Goal: Information Seeking & Learning: Learn about a topic

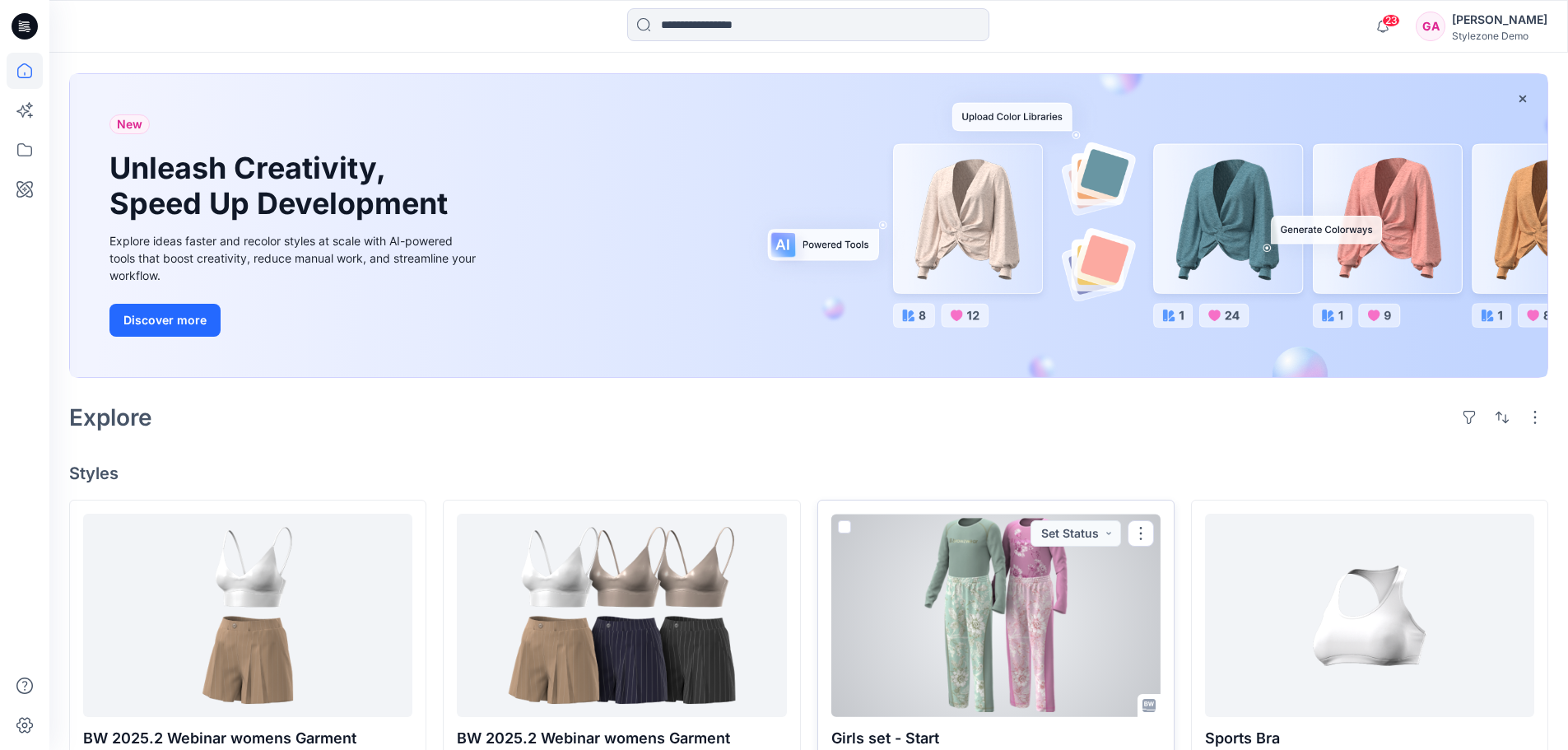
scroll to position [164, 0]
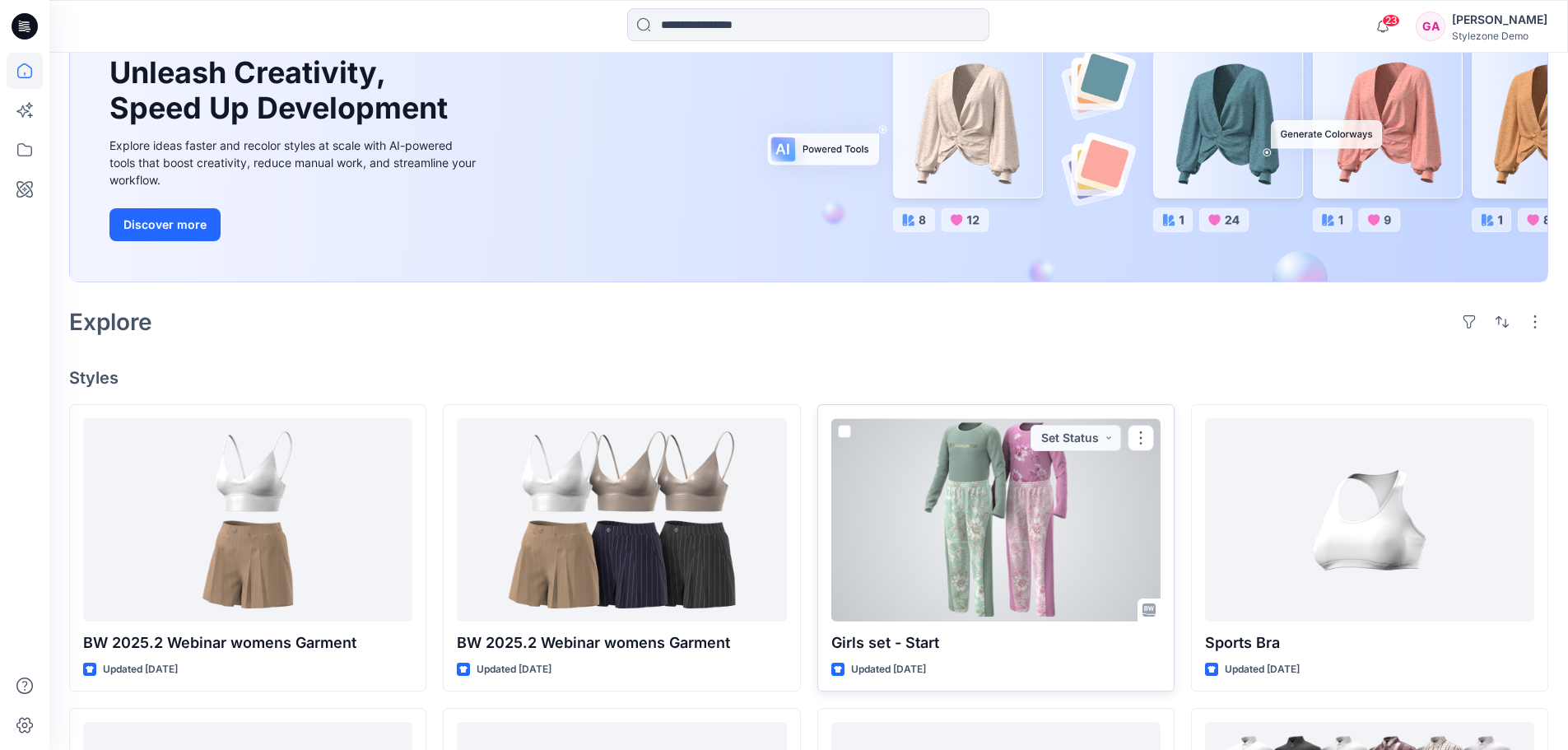
click at [1067, 522] on div at bounding box center [995, 520] width 329 height 203
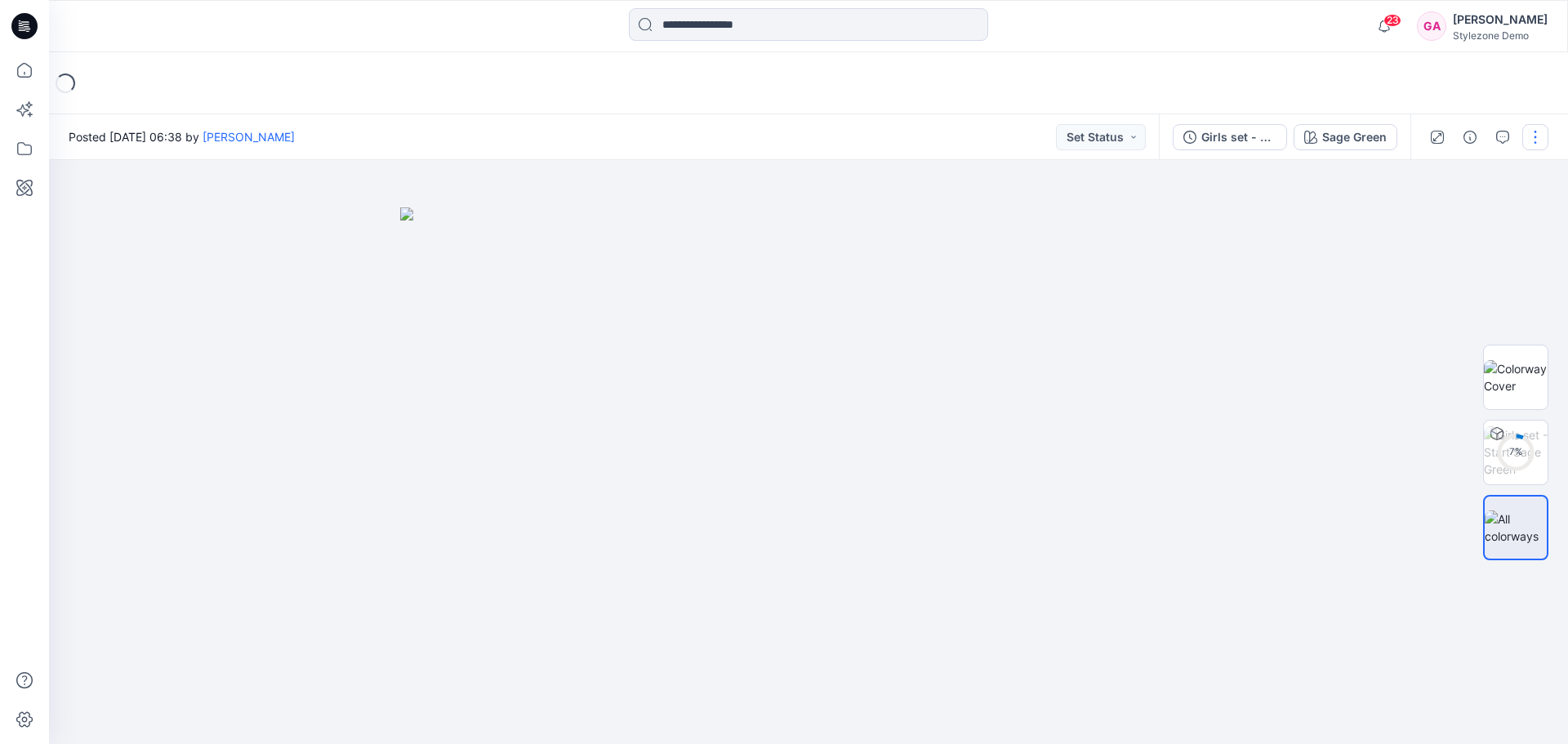
click at [1539, 143] on button "button" at bounding box center [1535, 137] width 26 height 26
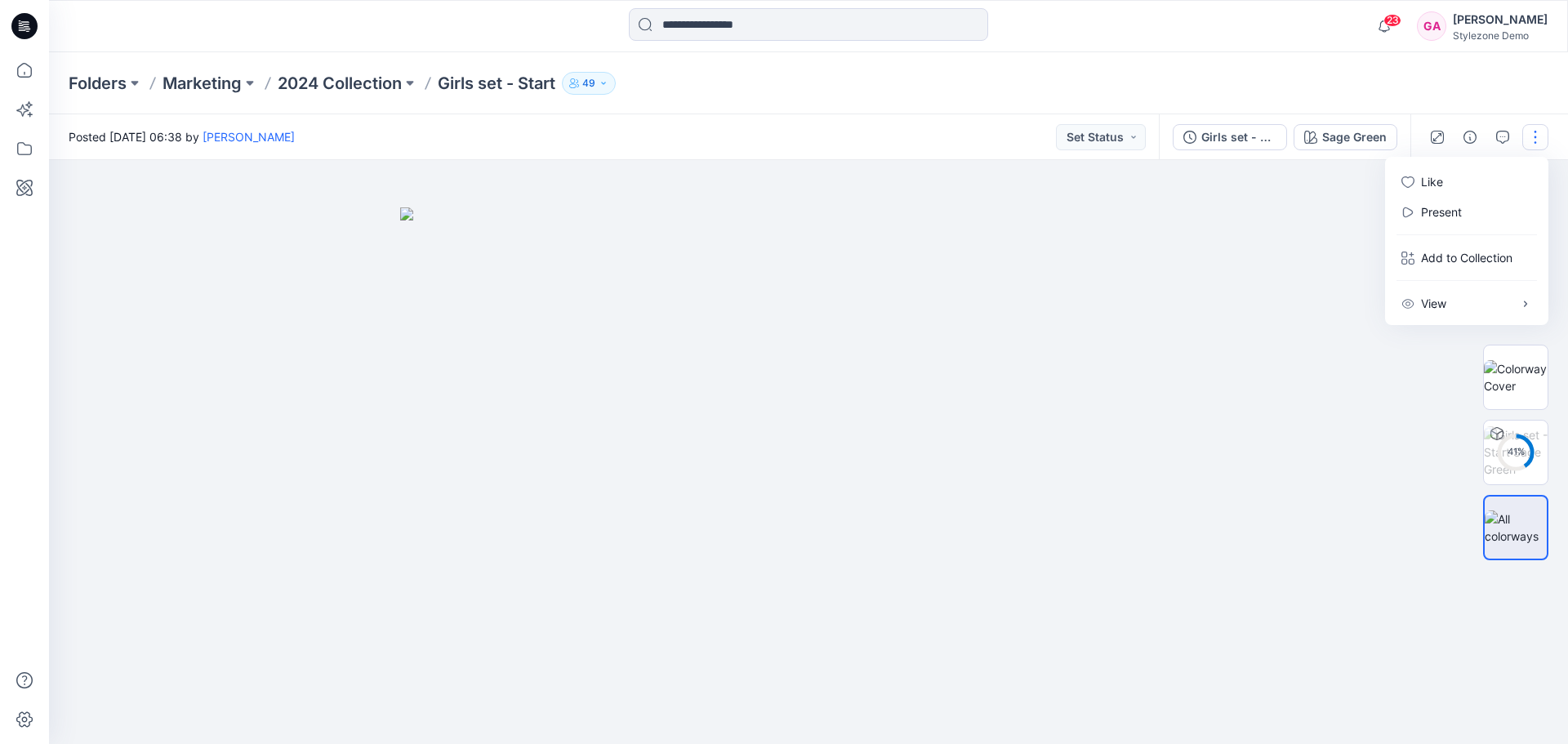
click at [1330, 73] on div "Folders Marketing 2024 Collection Girls set - Start 49" at bounding box center [744, 83] width 1352 height 23
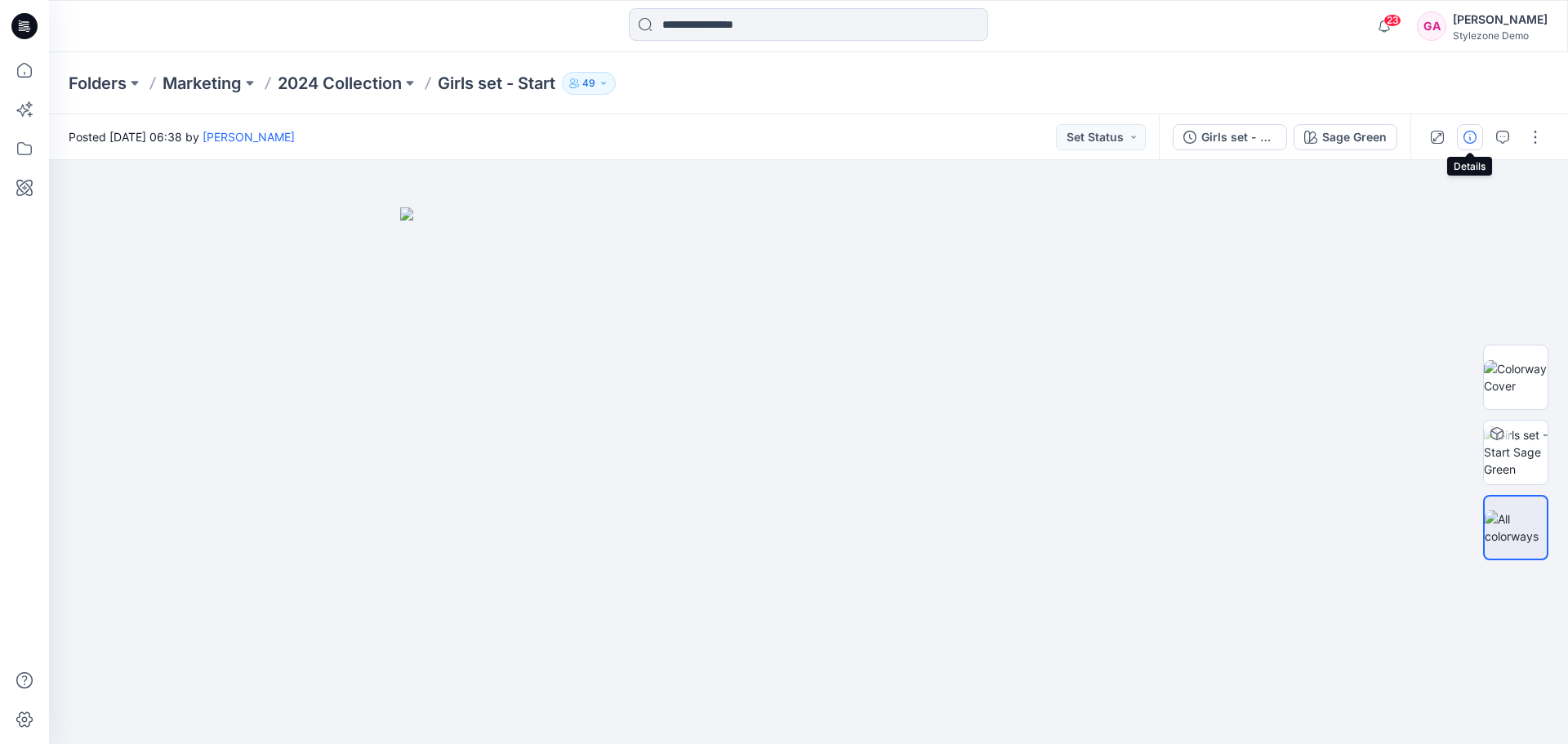
click at [1465, 145] on button "button" at bounding box center [1470, 137] width 26 height 26
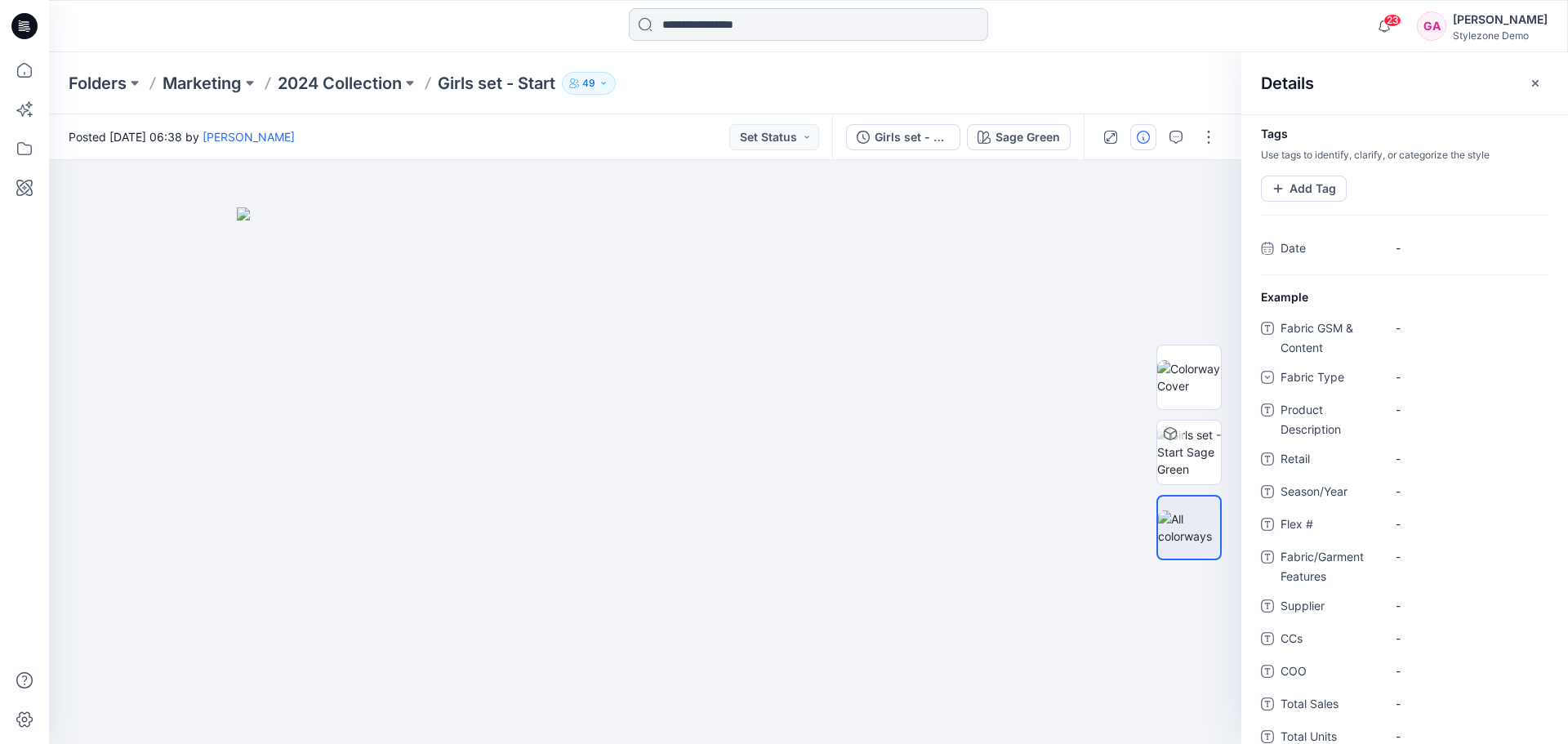
click at [751, 31] on input at bounding box center [809, 24] width 360 height 33
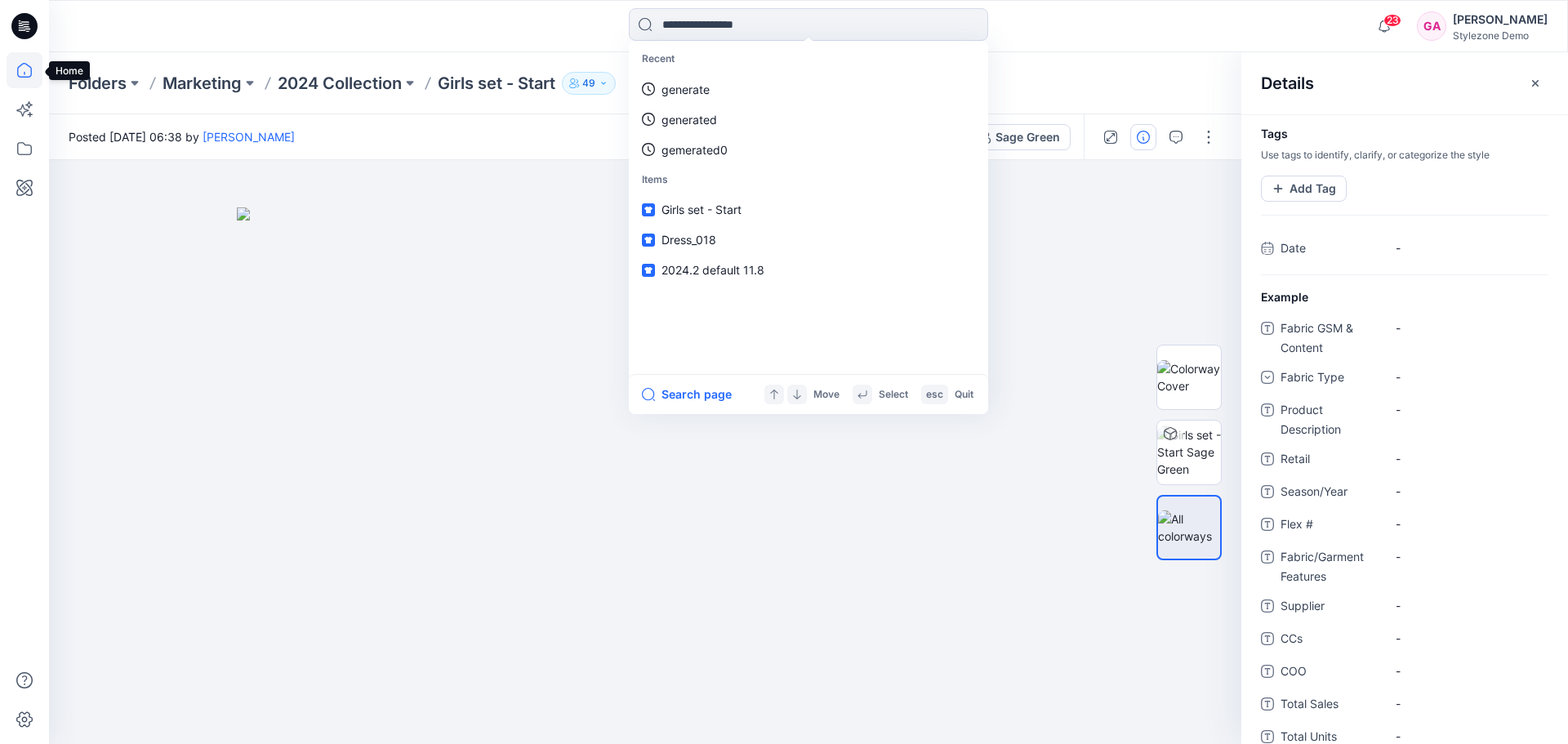
click at [27, 81] on icon at bounding box center [25, 70] width 36 height 36
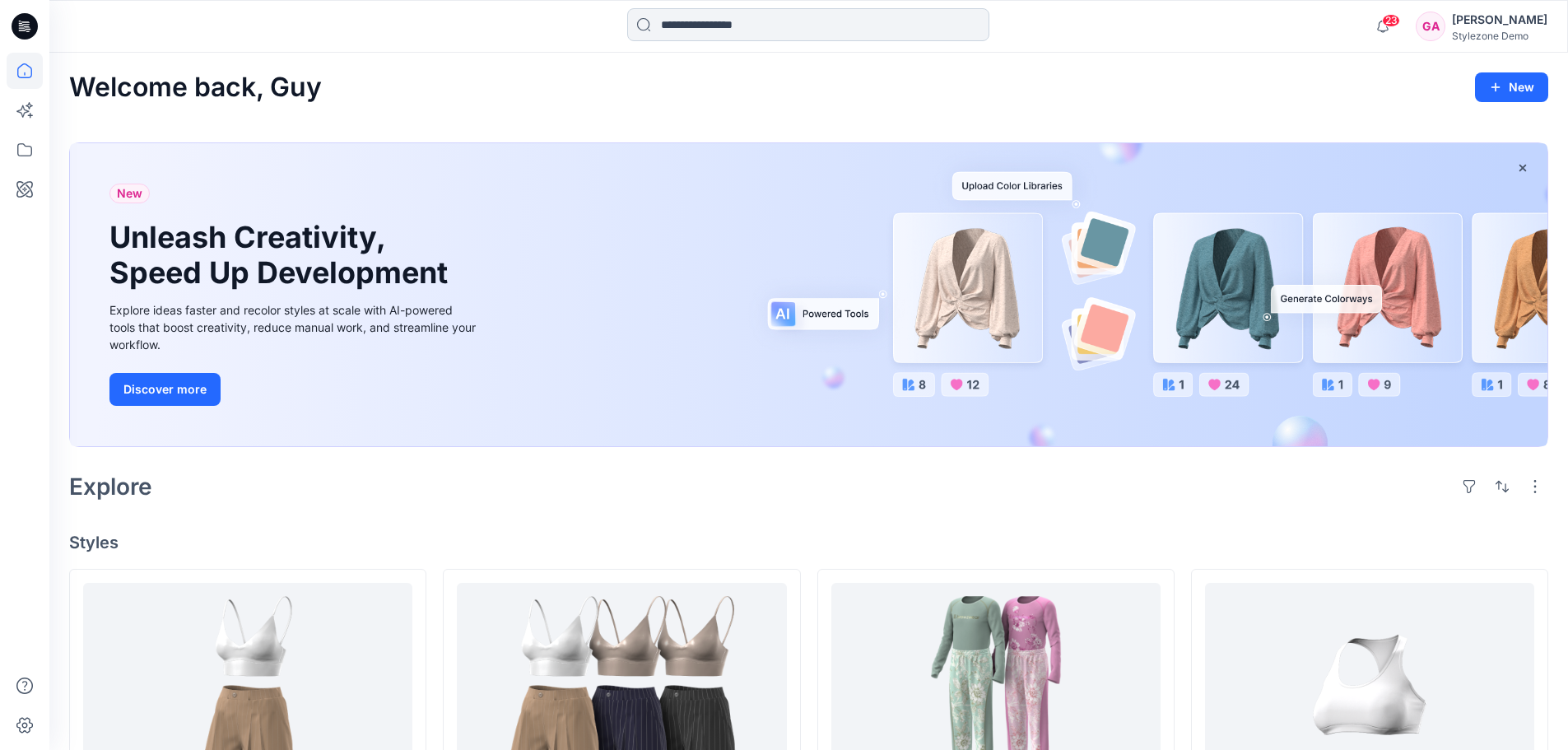
click at [765, 22] on input at bounding box center [809, 24] width 363 height 33
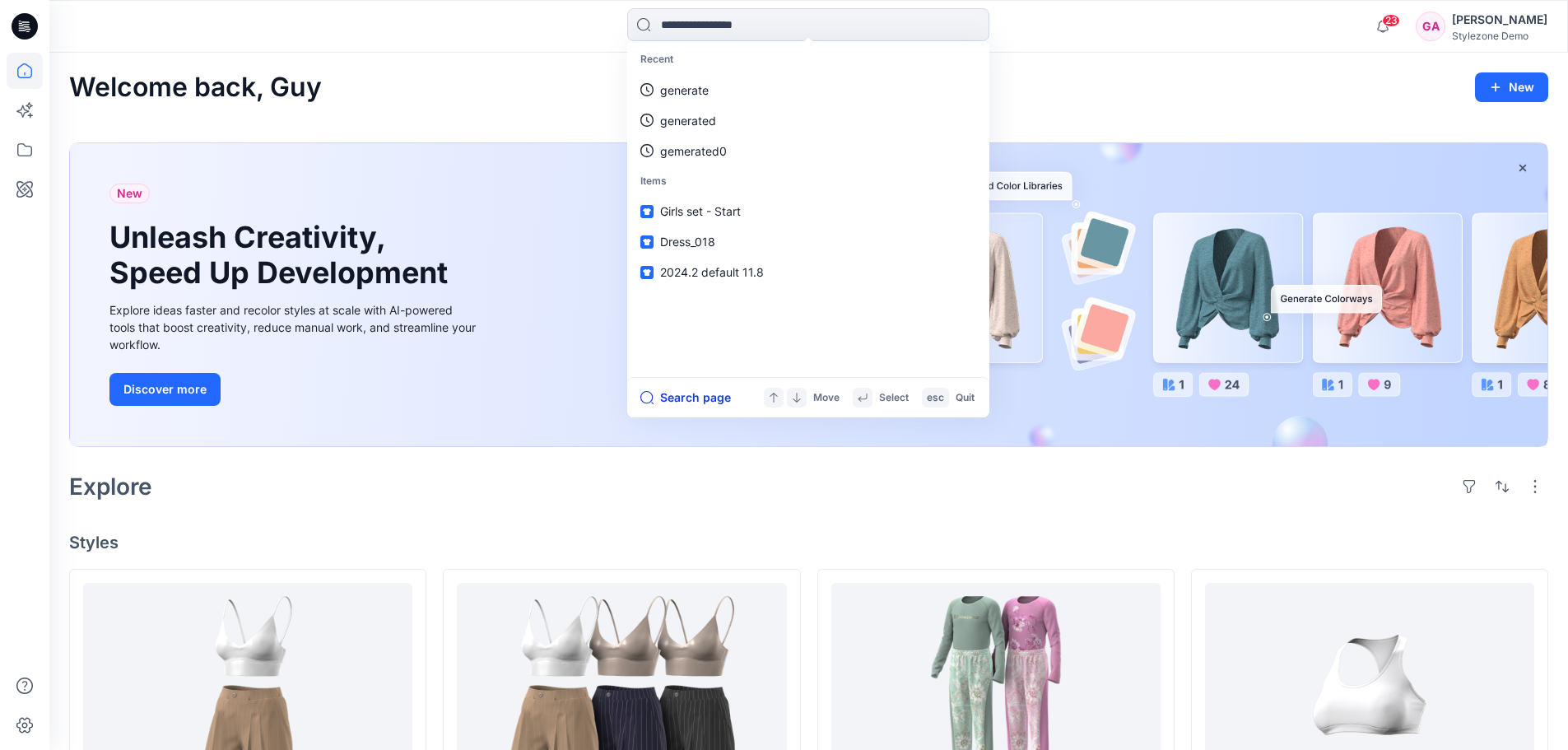
click at [695, 405] on button "Search page" at bounding box center [685, 397] width 91 height 20
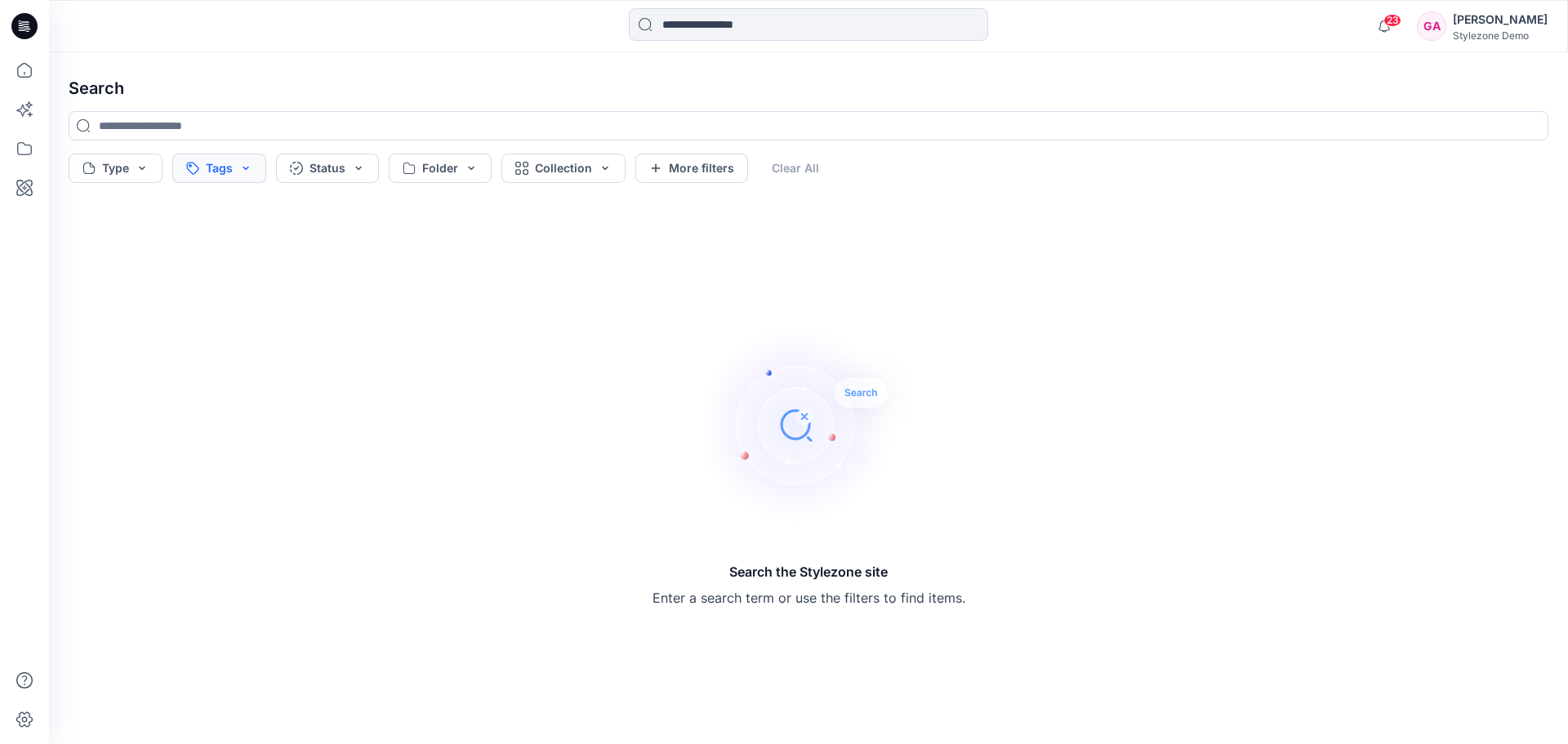
click at [196, 172] on button "Tags" at bounding box center [218, 168] width 94 height 30
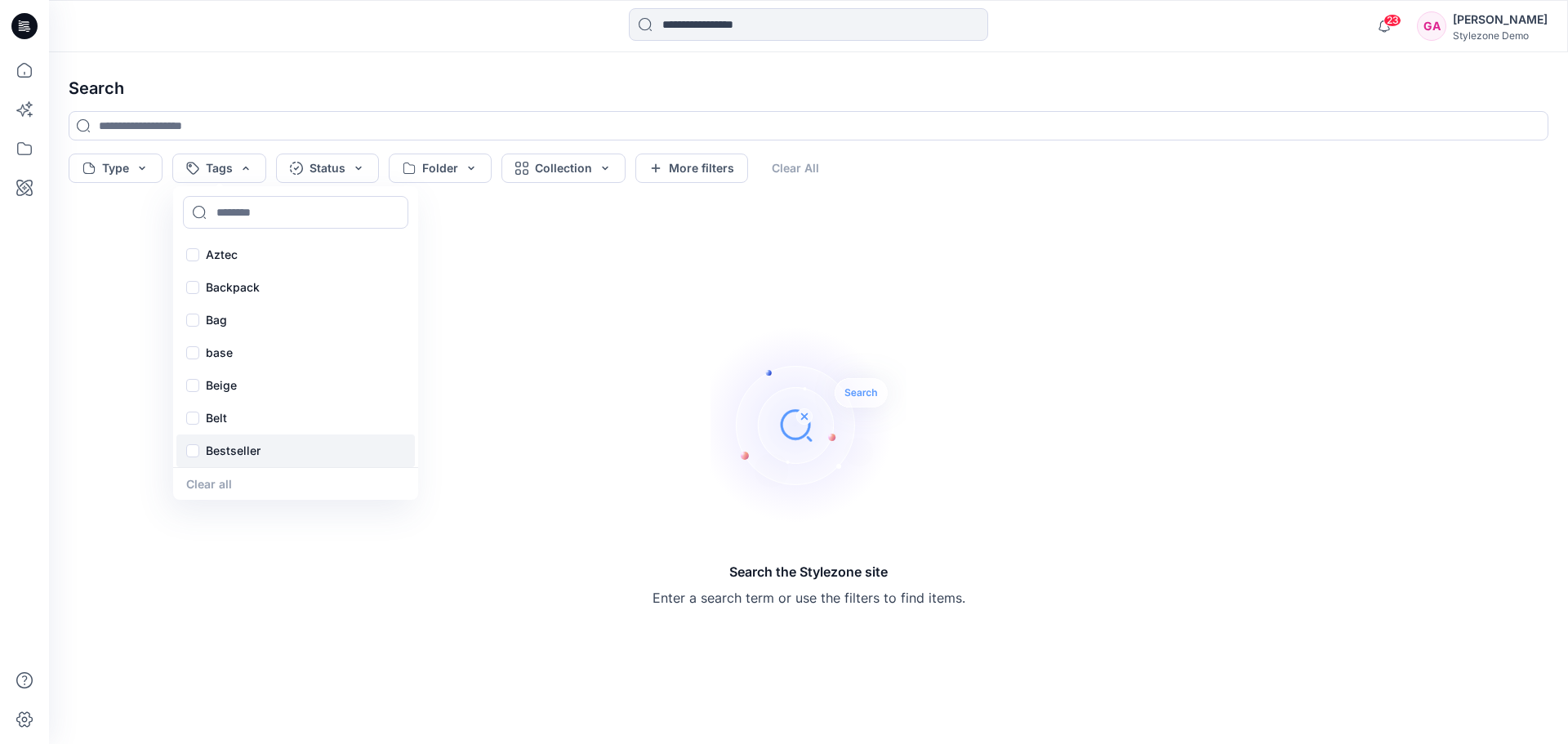
click at [254, 448] on p "Bestseller" at bounding box center [232, 451] width 54 height 20
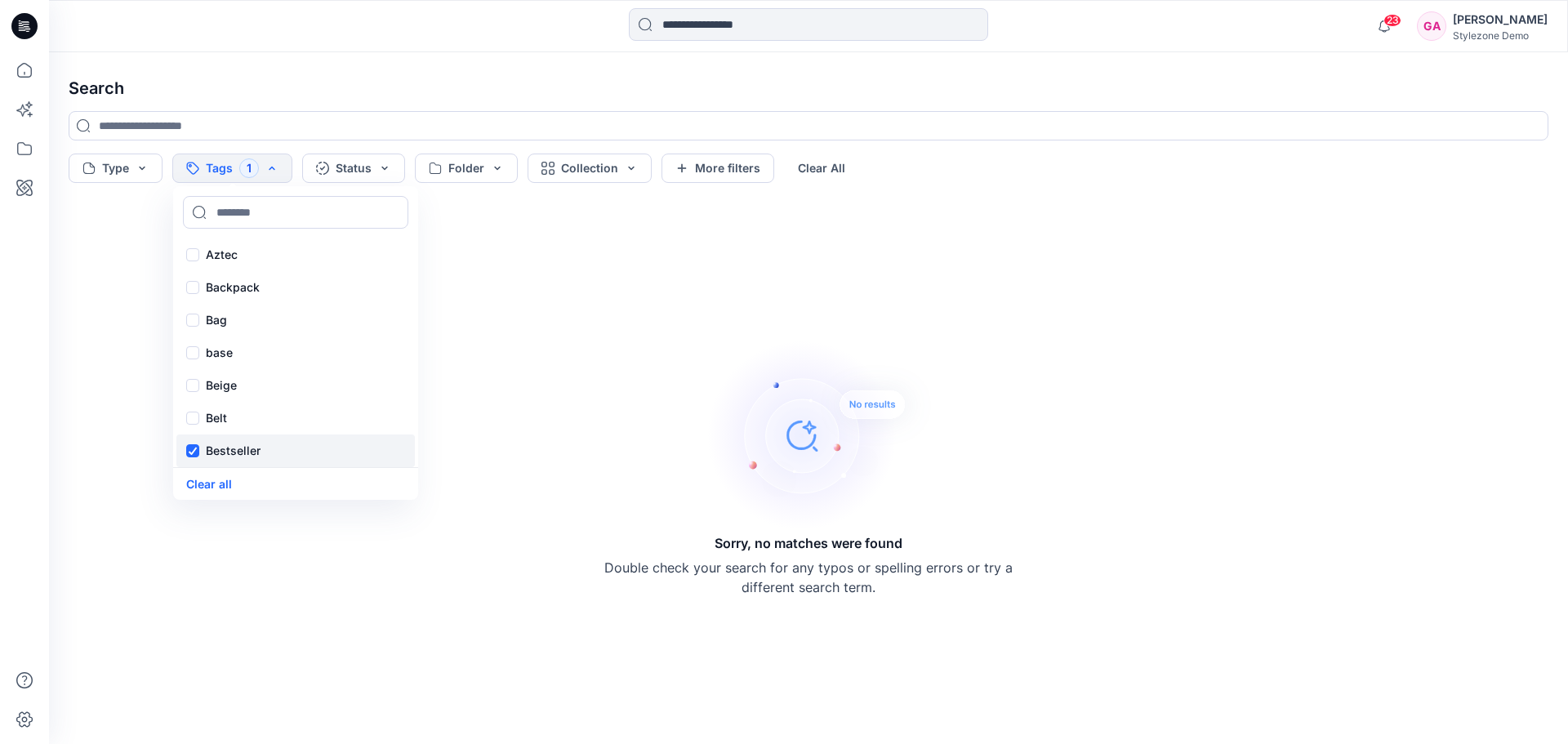
click at [203, 449] on div "Bestseller" at bounding box center [295, 451] width 238 height 33
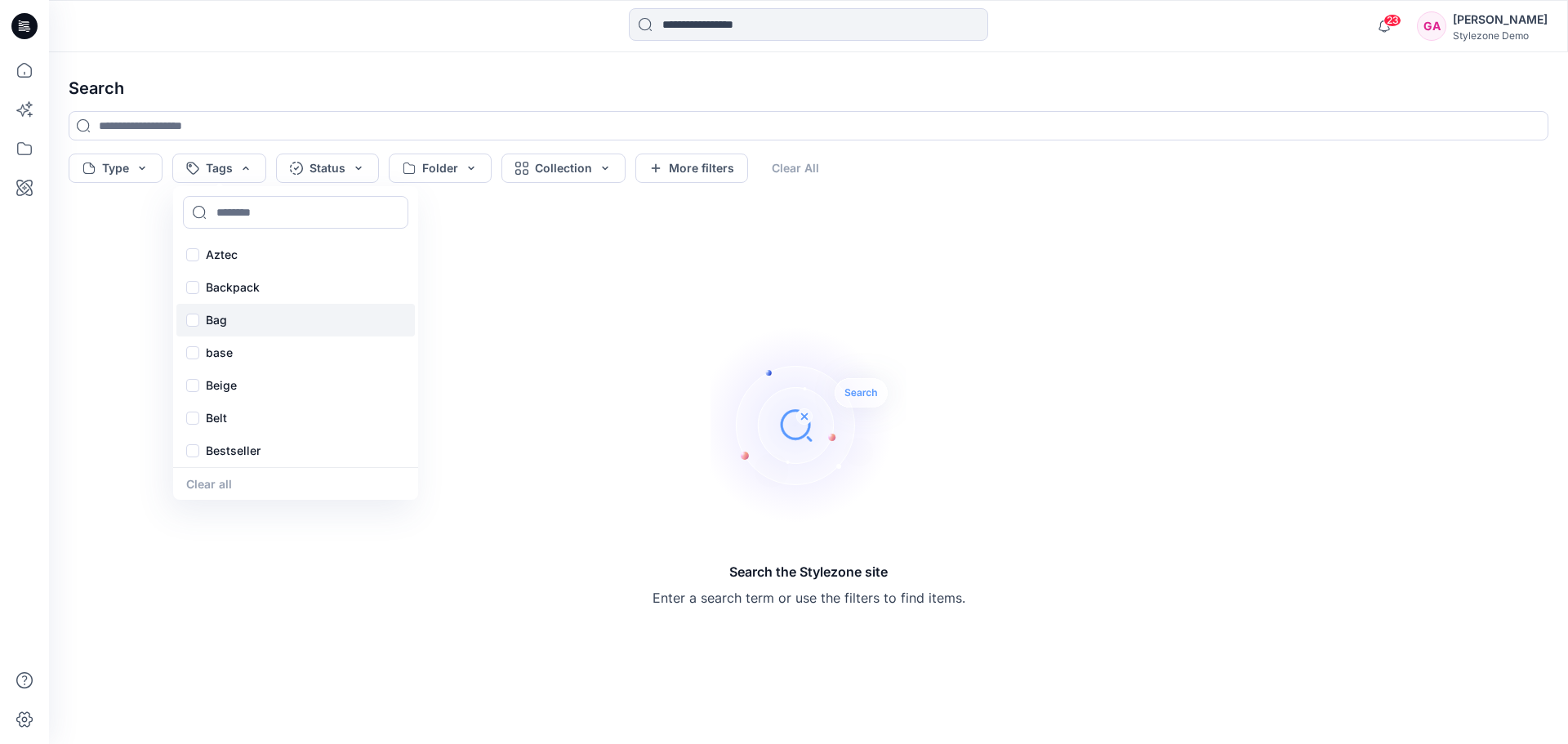
click at [218, 324] on p "Bag" at bounding box center [216, 320] width 21 height 20
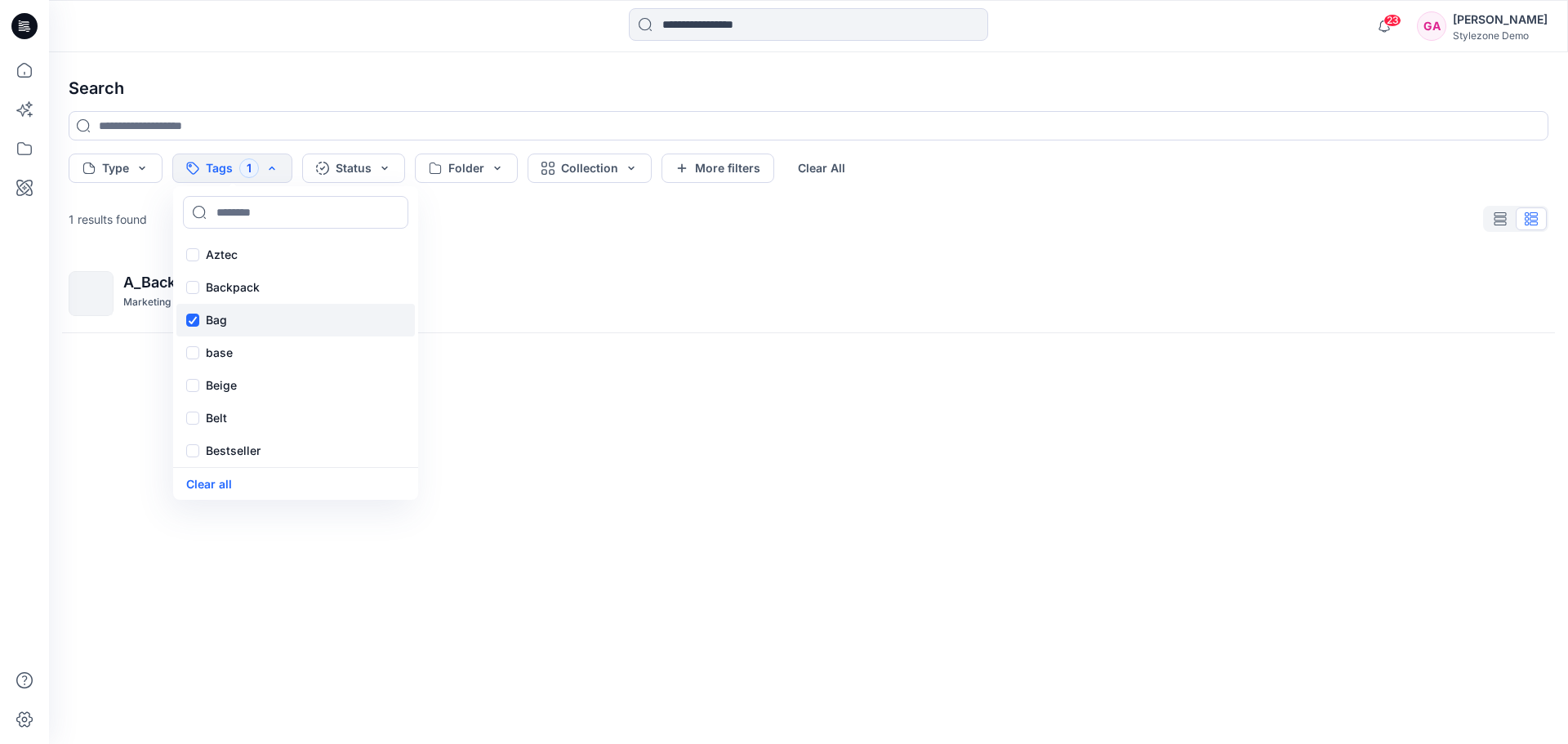
click at [217, 318] on p "Bag" at bounding box center [216, 320] width 21 height 20
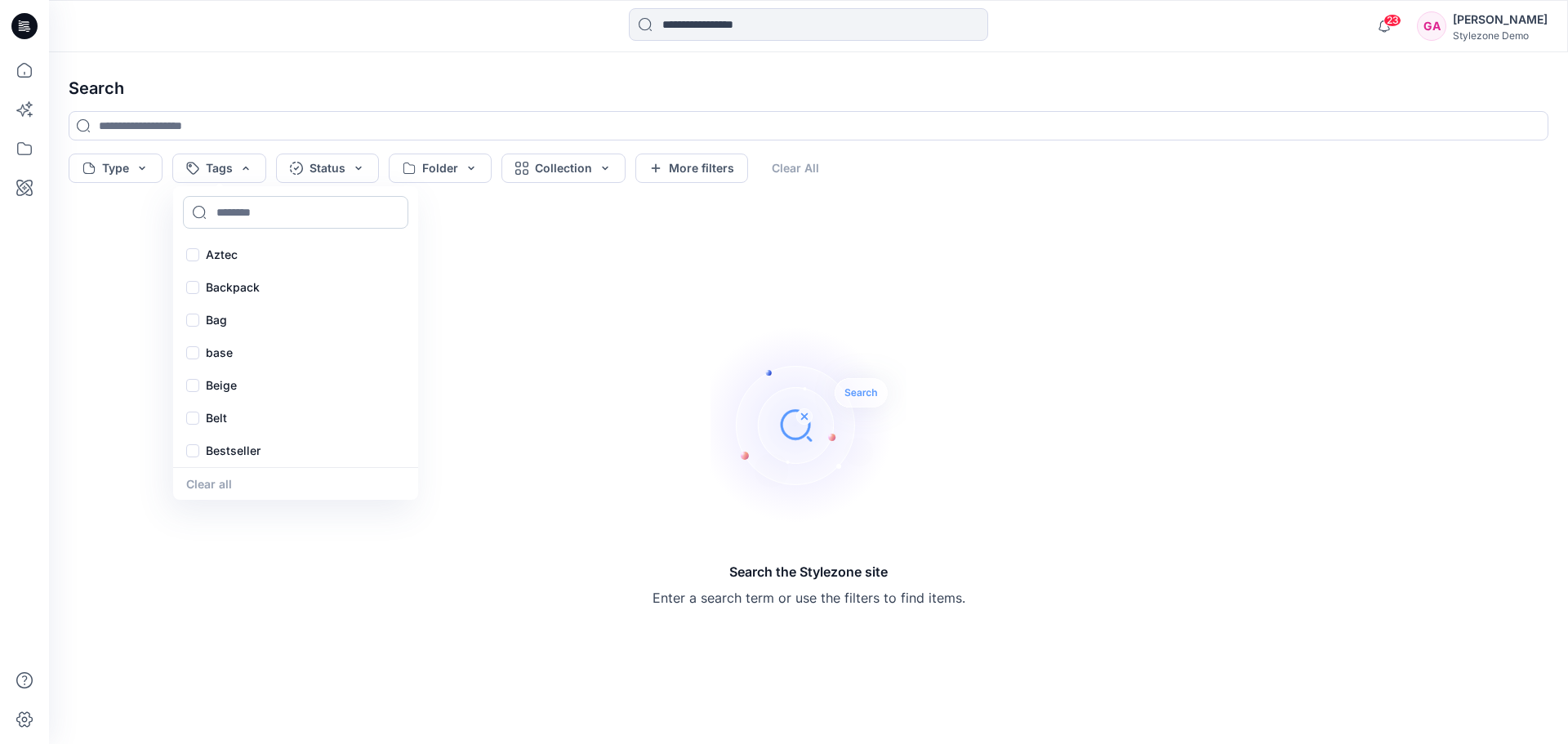
click at [266, 218] on input at bounding box center [296, 211] width 225 height 33
type input "*****"
click at [218, 265] on p "shirt" at bounding box center [218, 258] width 25 height 20
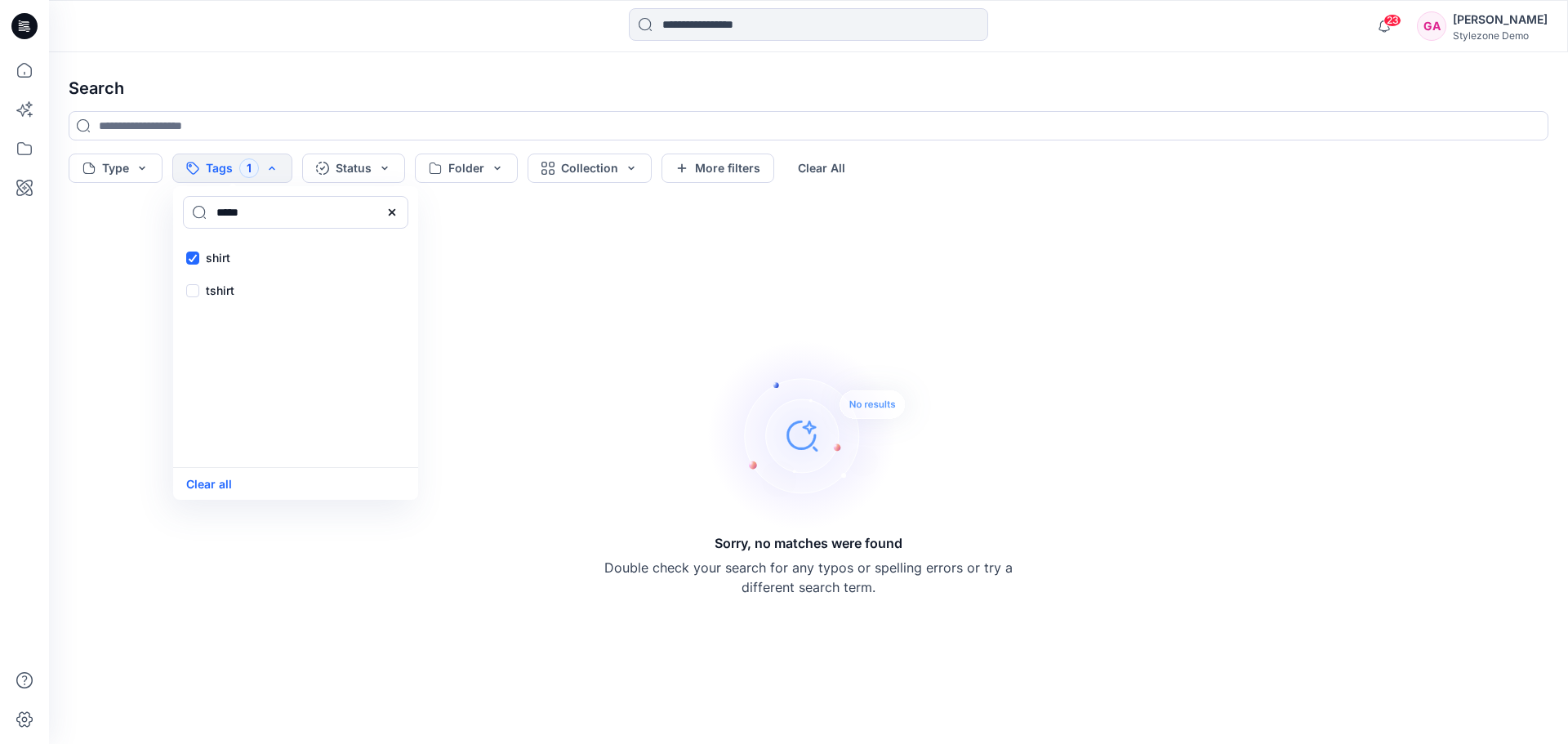
click at [392, 590] on div "Sorry, no matches were found Double check your search for any typos or spelling…" at bounding box center [809, 466] width 1507 height 529
click at [342, 166] on button "Status" at bounding box center [354, 168] width 103 height 30
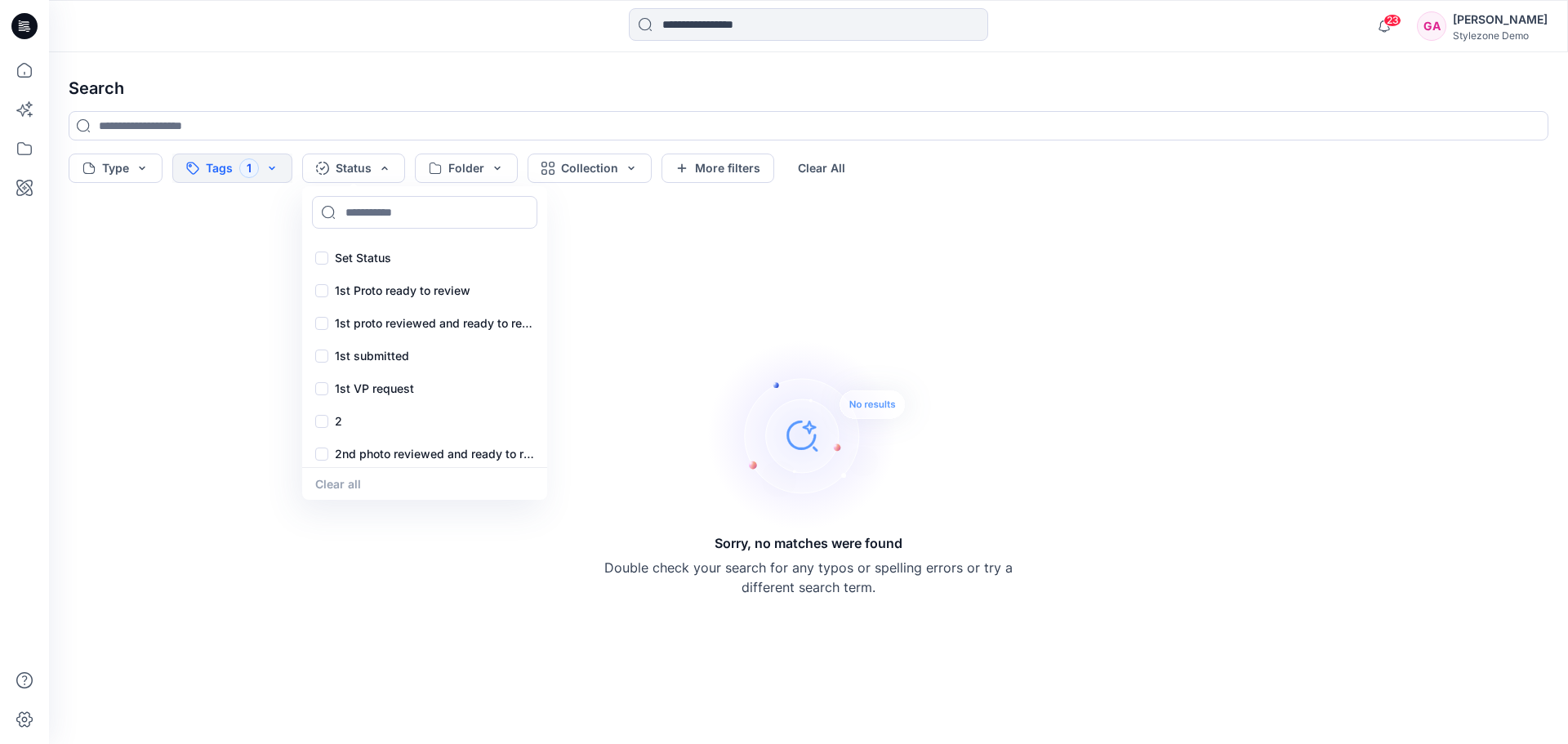
click at [250, 171] on button "Tags 1" at bounding box center [231, 168] width 120 height 30
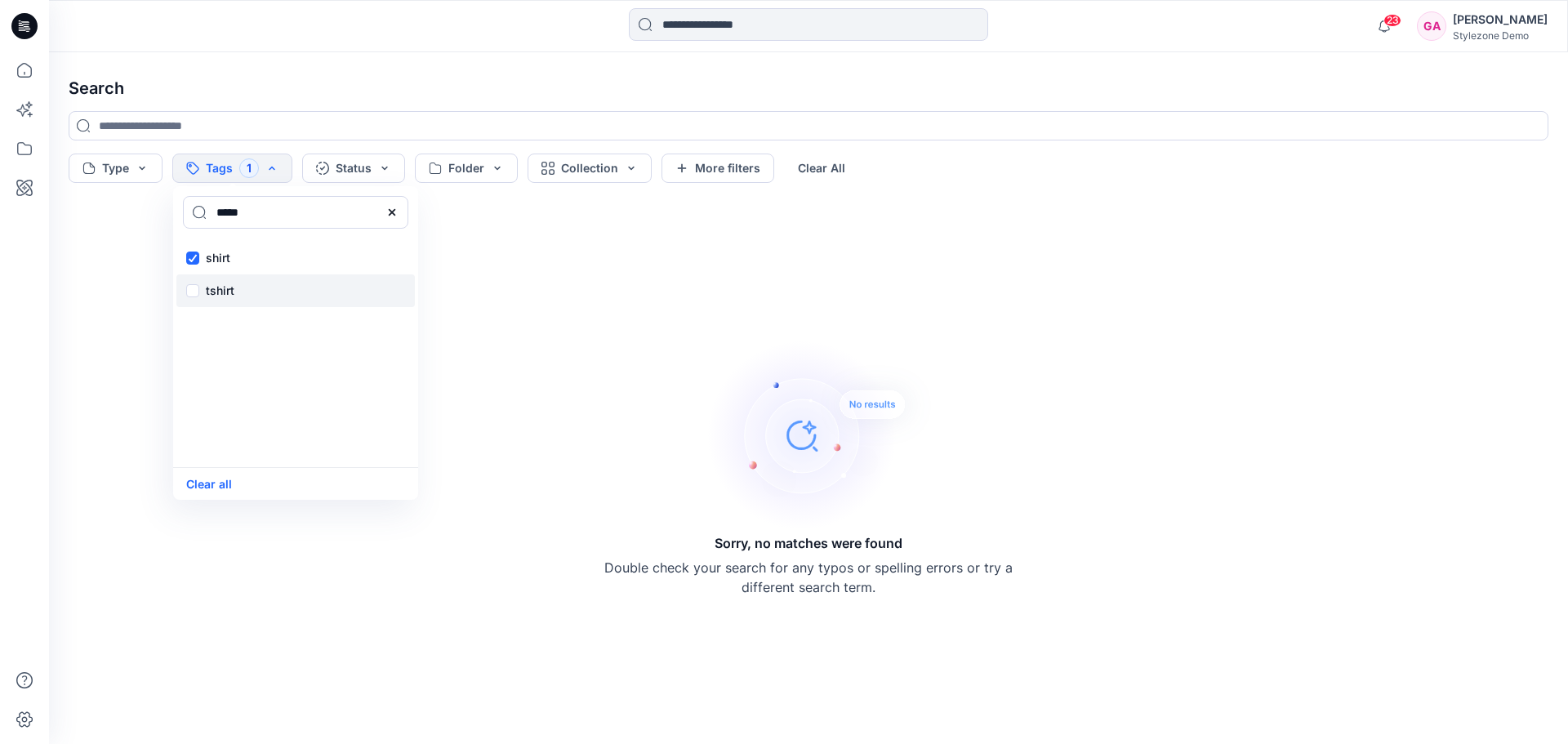
click at [195, 289] on div "tshirt" at bounding box center [295, 290] width 238 height 33
click at [190, 261] on div "shirt" at bounding box center [295, 258] width 238 height 33
click at [204, 477] on button "Clear all" at bounding box center [209, 483] width 45 height 19
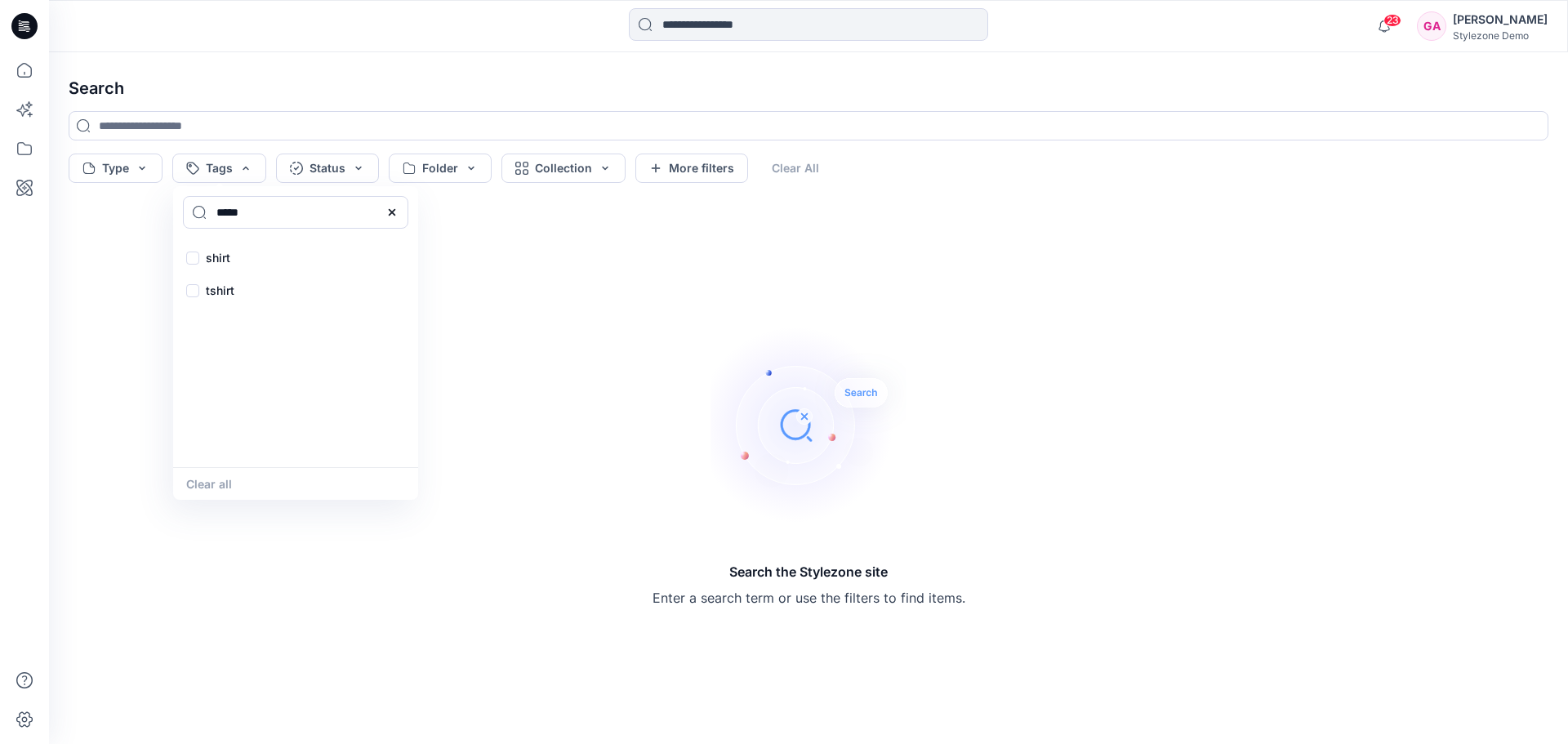
click at [342, 566] on div "Search the Stylezone site Enter a search term or use the filters to find items." at bounding box center [809, 466] width 1507 height 529
click at [19, 187] on icon at bounding box center [25, 188] width 17 height 17
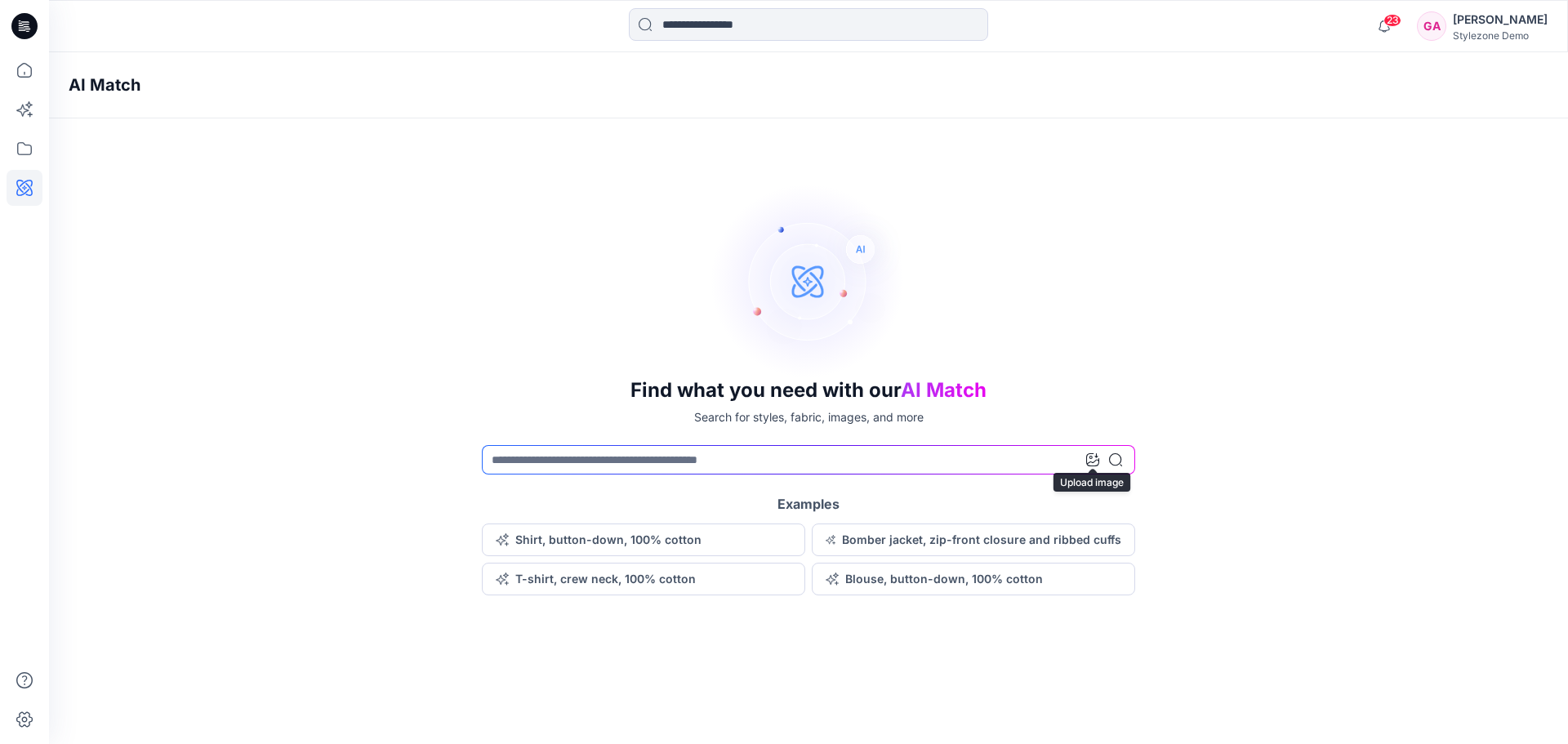
click at [1090, 463] on icon at bounding box center [1092, 459] width 13 height 13
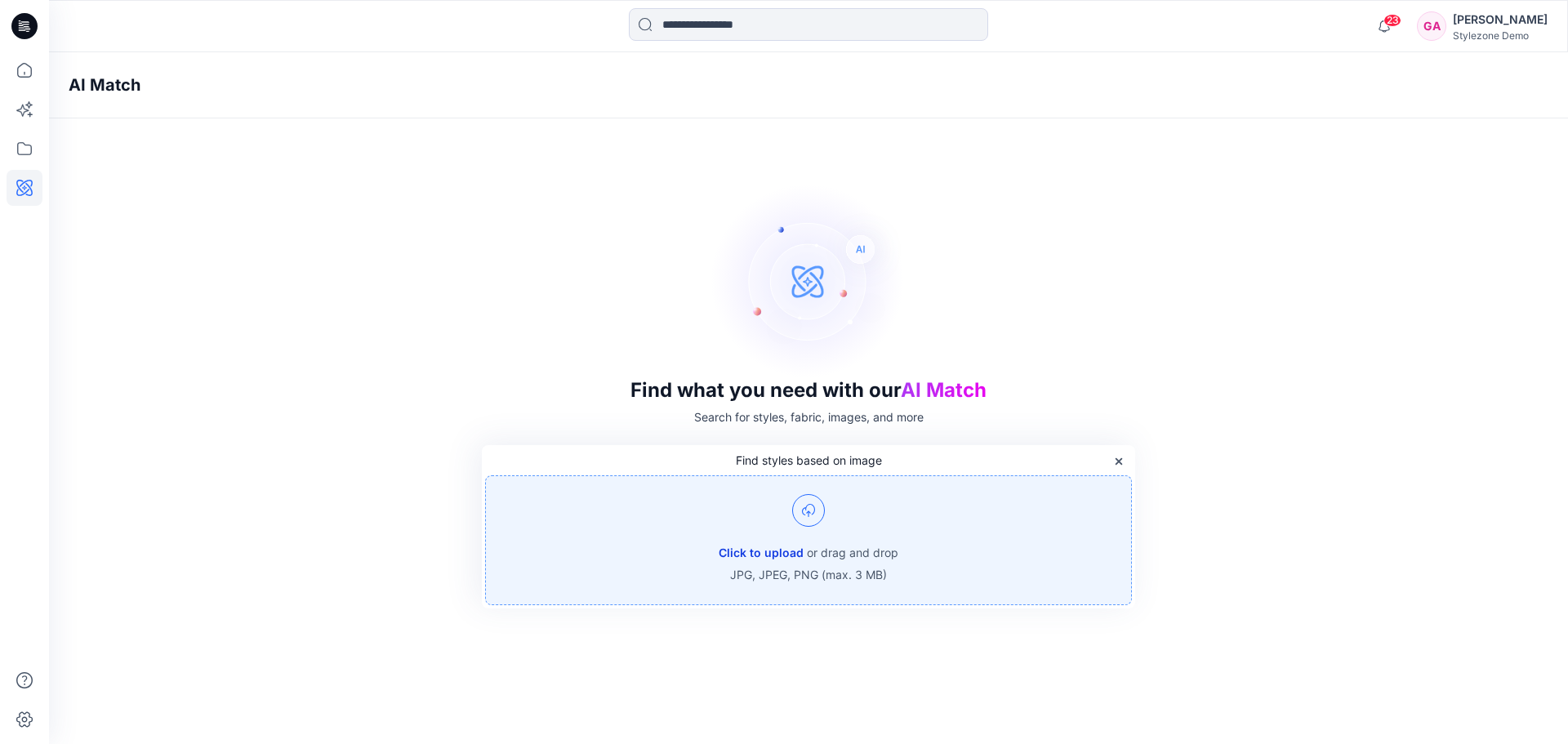
click at [782, 552] on button "Click to upload" at bounding box center [761, 552] width 85 height 20
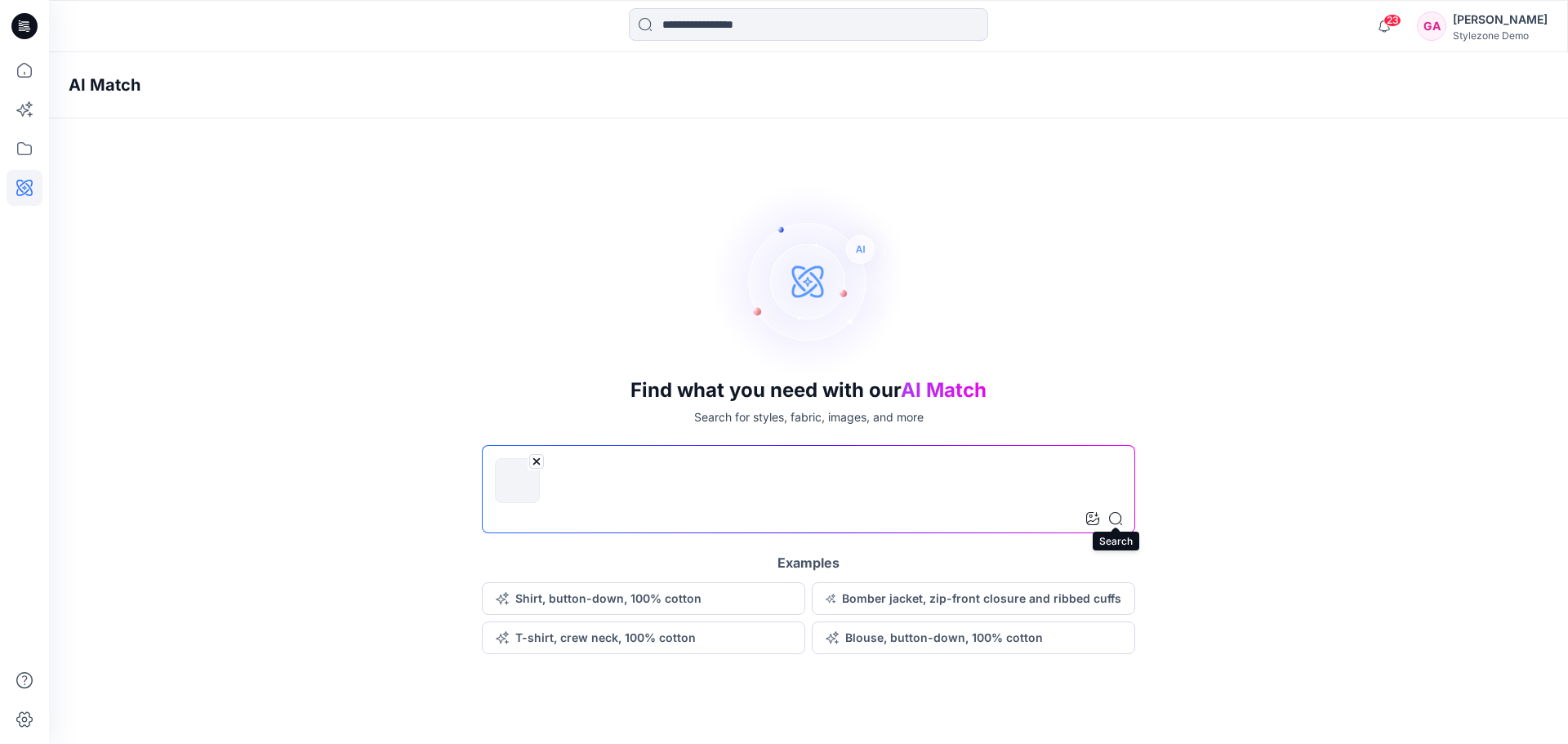
click at [1120, 519] on icon at bounding box center [1115, 518] width 13 height 13
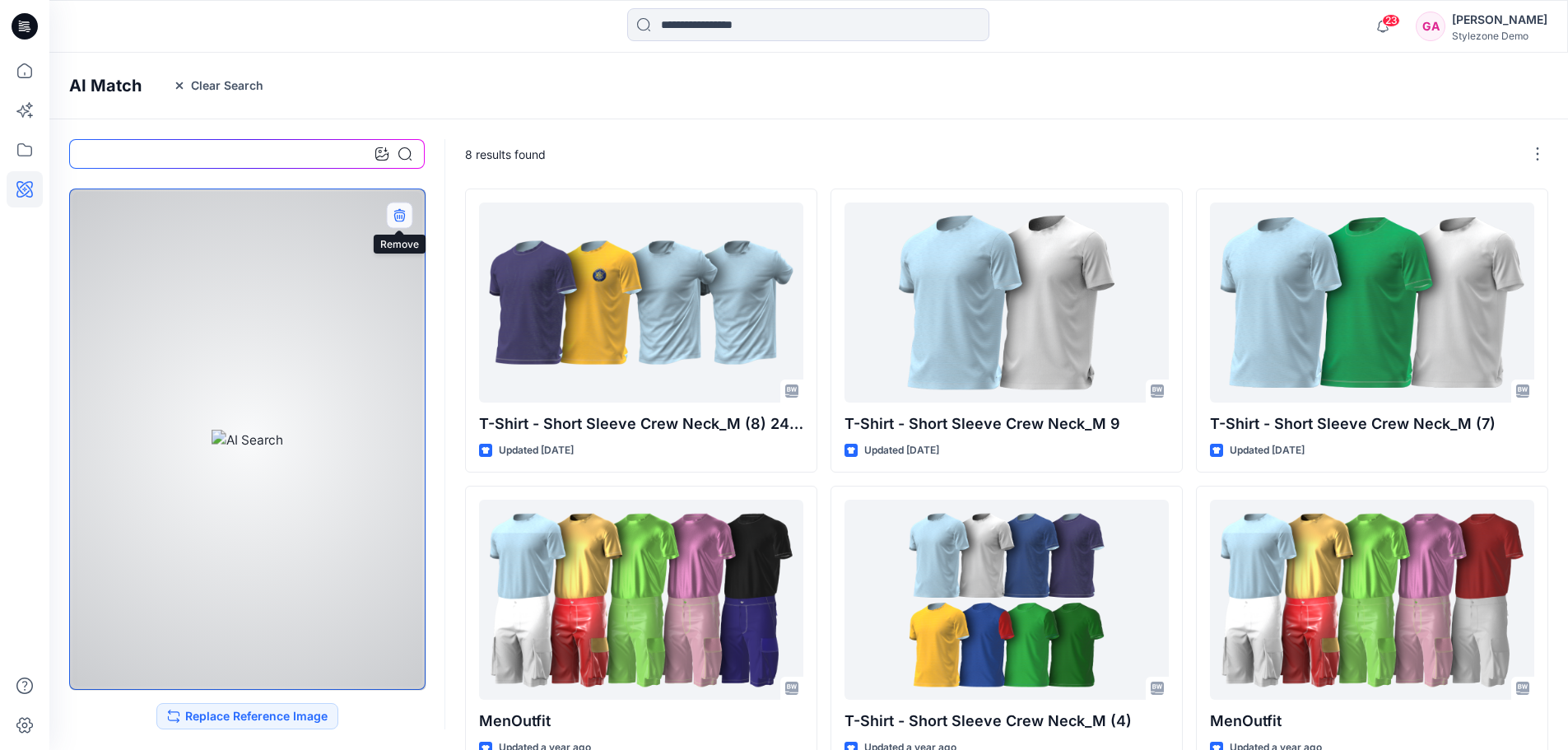
click at [391, 214] on button "button" at bounding box center [399, 214] width 26 height 26
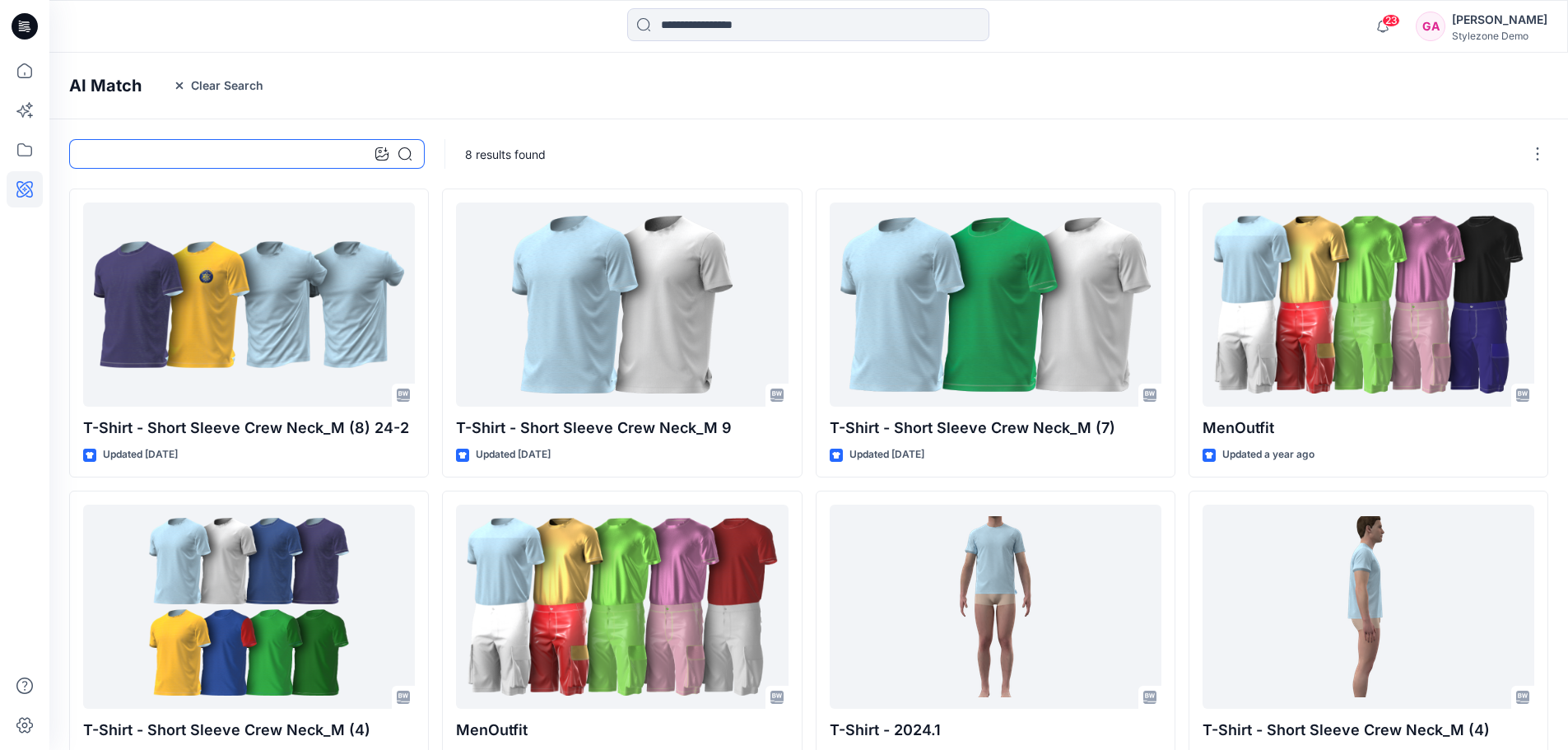
click at [263, 145] on input at bounding box center [246, 154] width 356 height 30
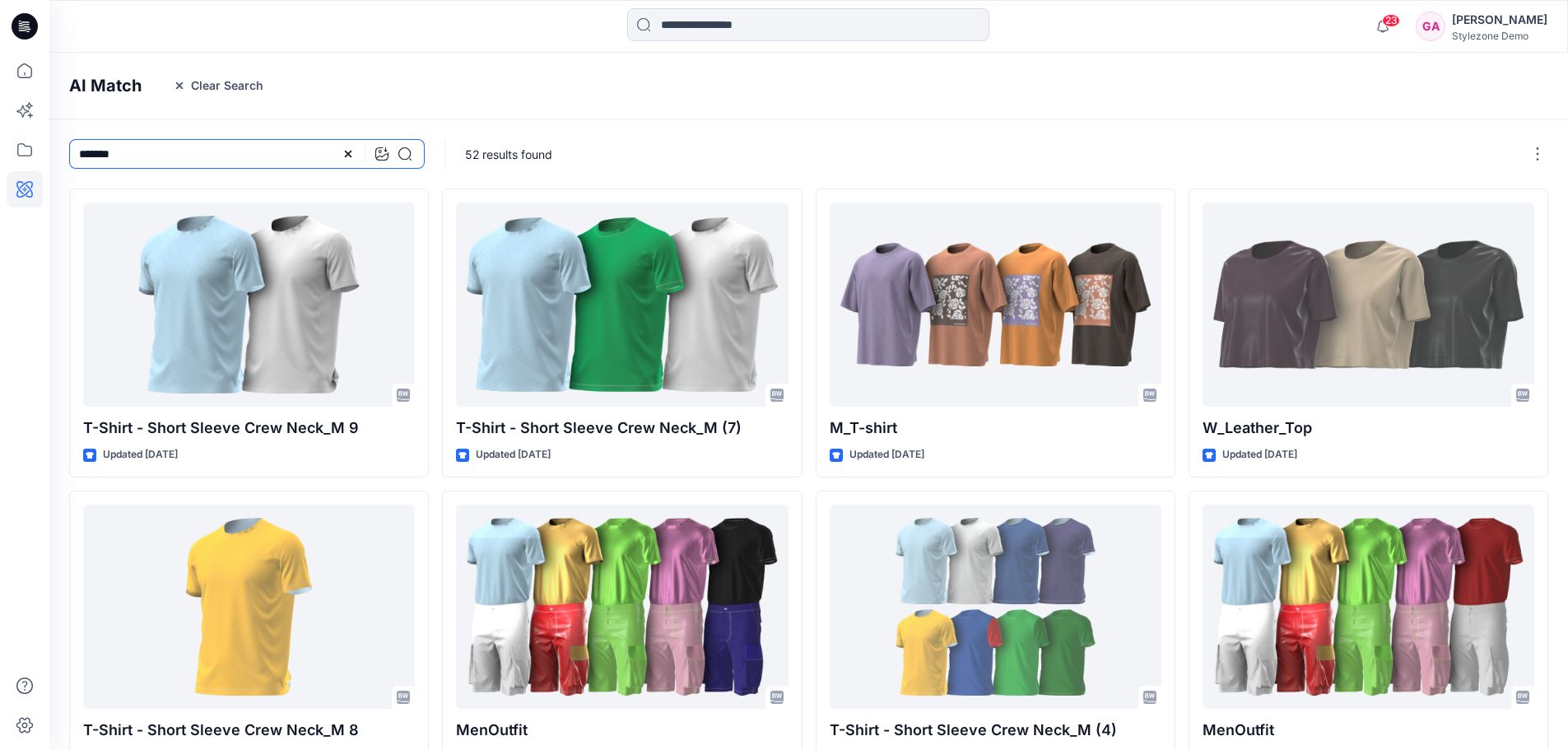
click at [192, 160] on input "*******" at bounding box center [246, 154] width 356 height 30
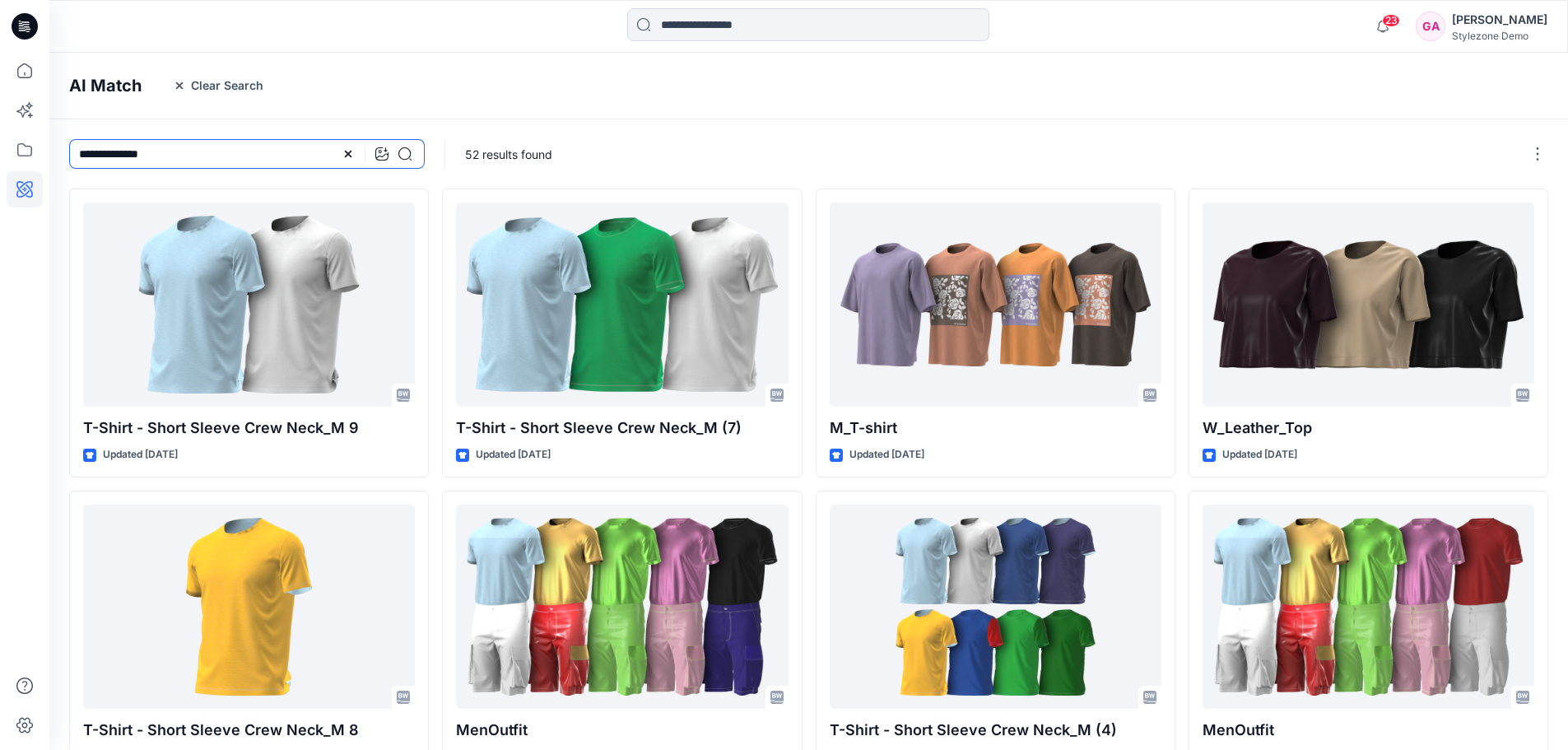
type input "**********"
